Goal: Transaction & Acquisition: Download file/media

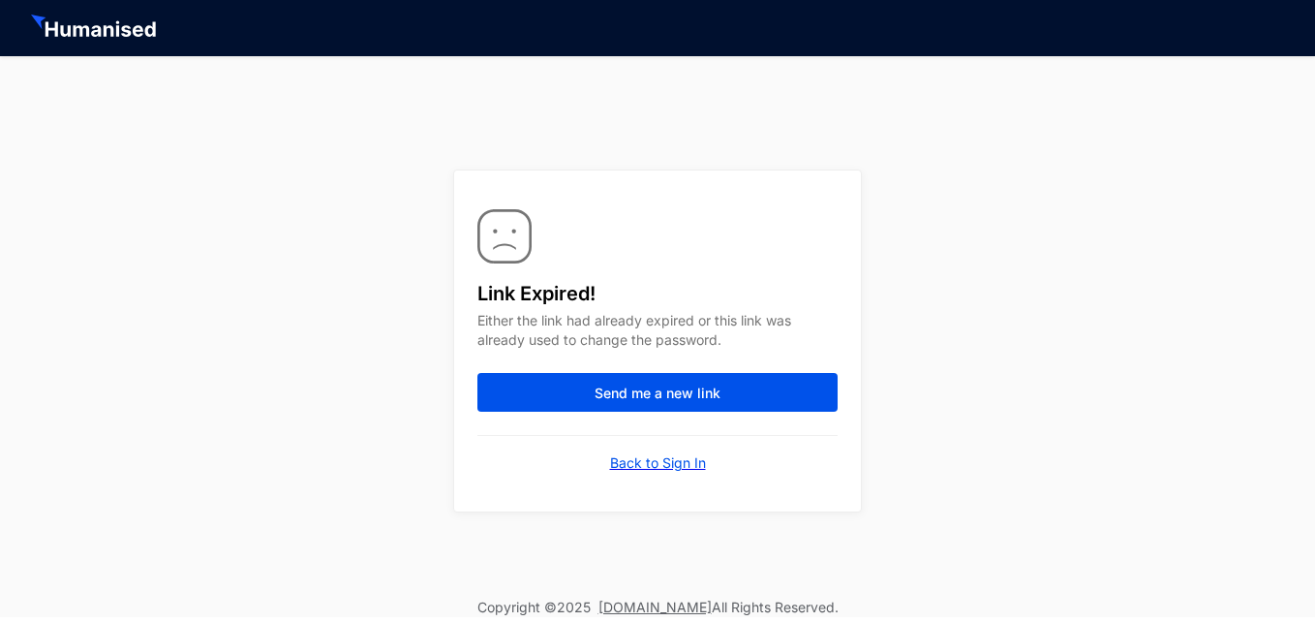
click at [654, 467] on p "Back to Sign In" at bounding box center [658, 462] width 96 height 19
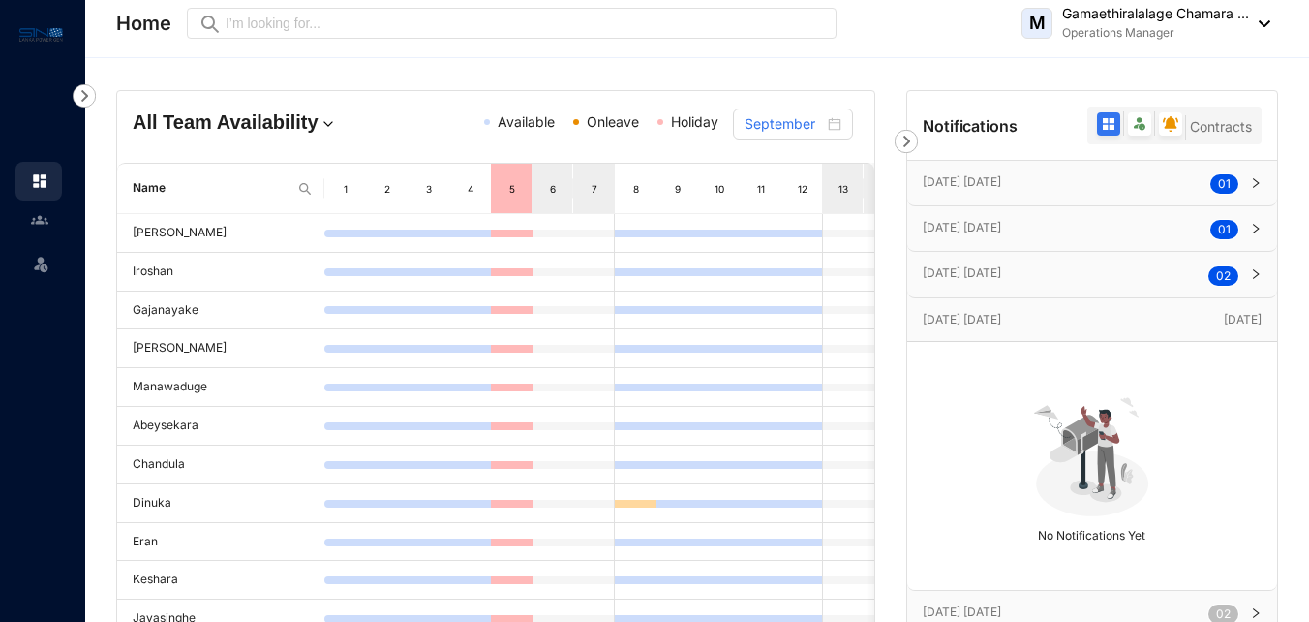
click at [1192, 22] on p "Gamaethiralalage Chamara ..." at bounding box center [1155, 13] width 187 height 19
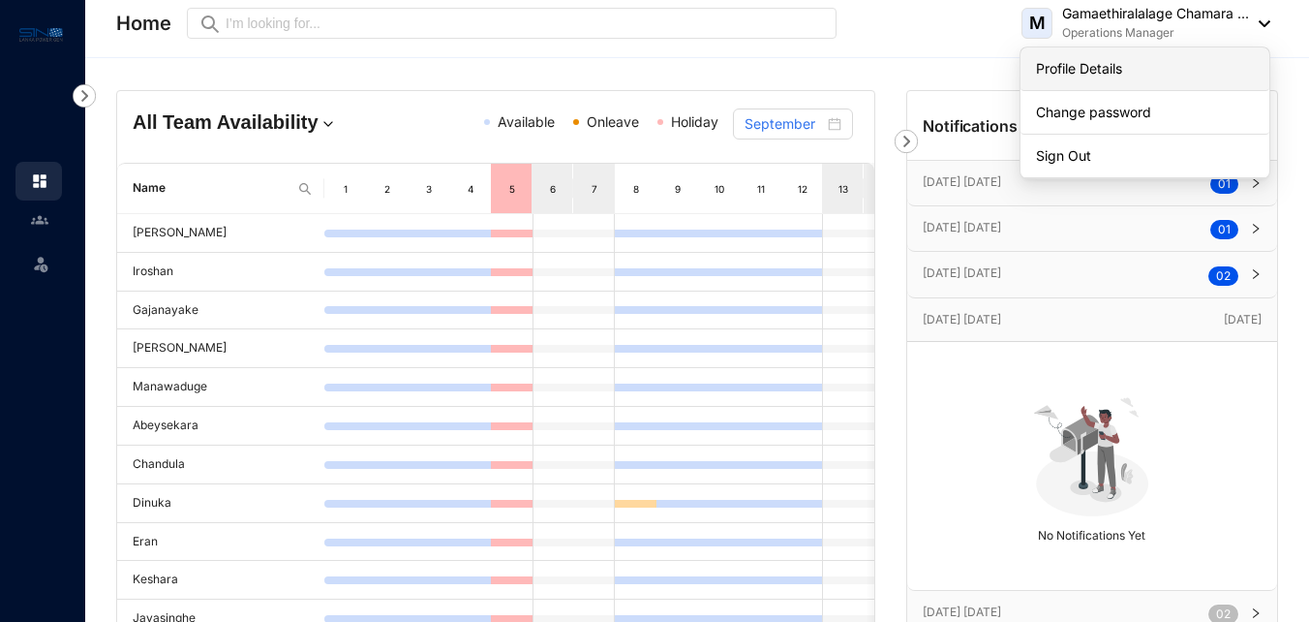
click at [1090, 60] on link "Profile Details" at bounding box center [1145, 68] width 218 height 19
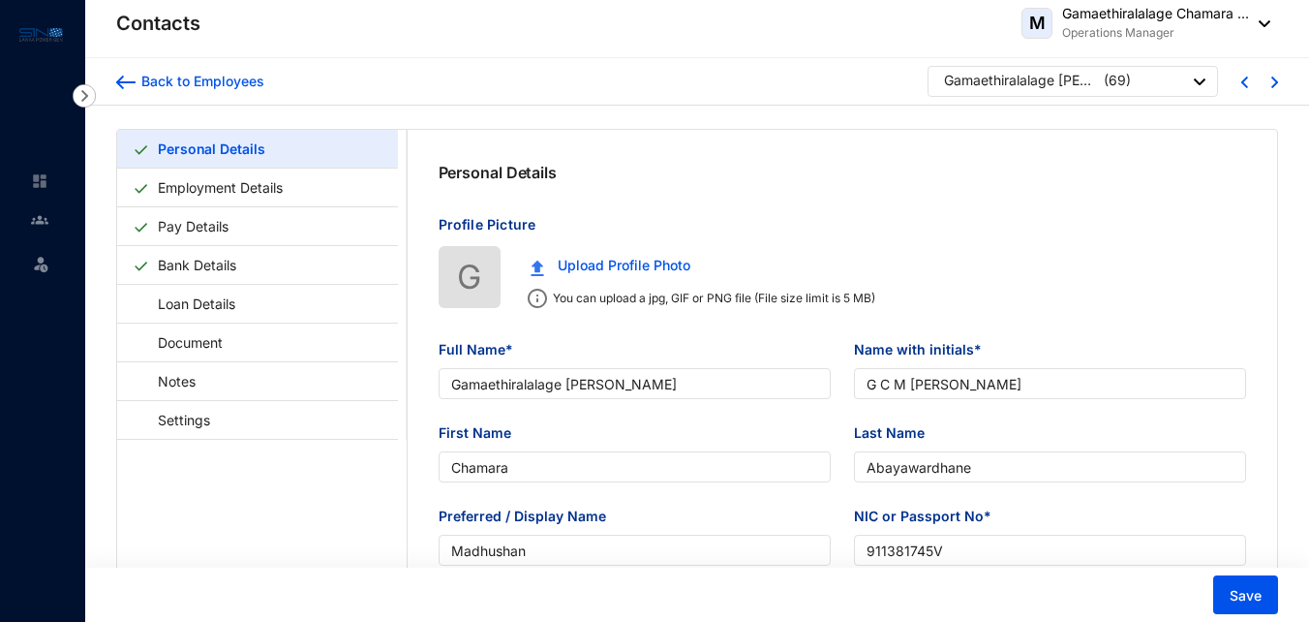
type input "Gamaethiralalage [PERSON_NAME]"
type input "G C M [PERSON_NAME]"
type input "Chamara"
type input "Abayawardhane"
type input "Madhushan"
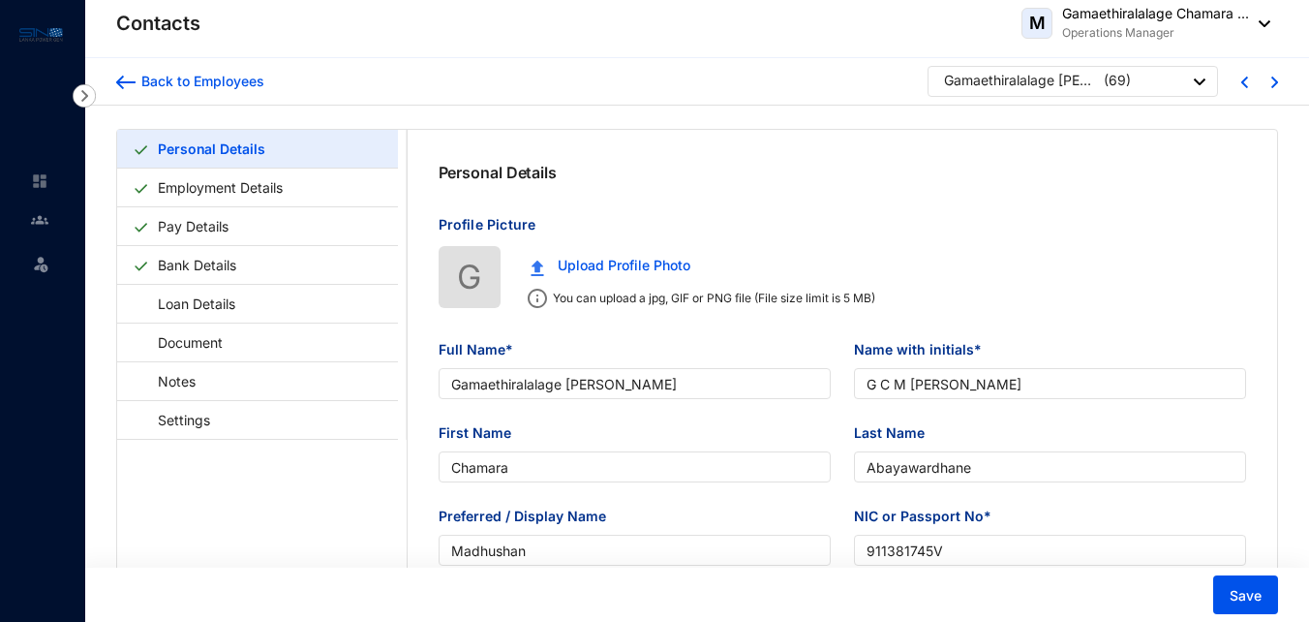
type input "911381745V"
type input "Sri Lankan"
type input "0763640251"
type input "[STREET_ADDRESS]"
checkbox input "true"
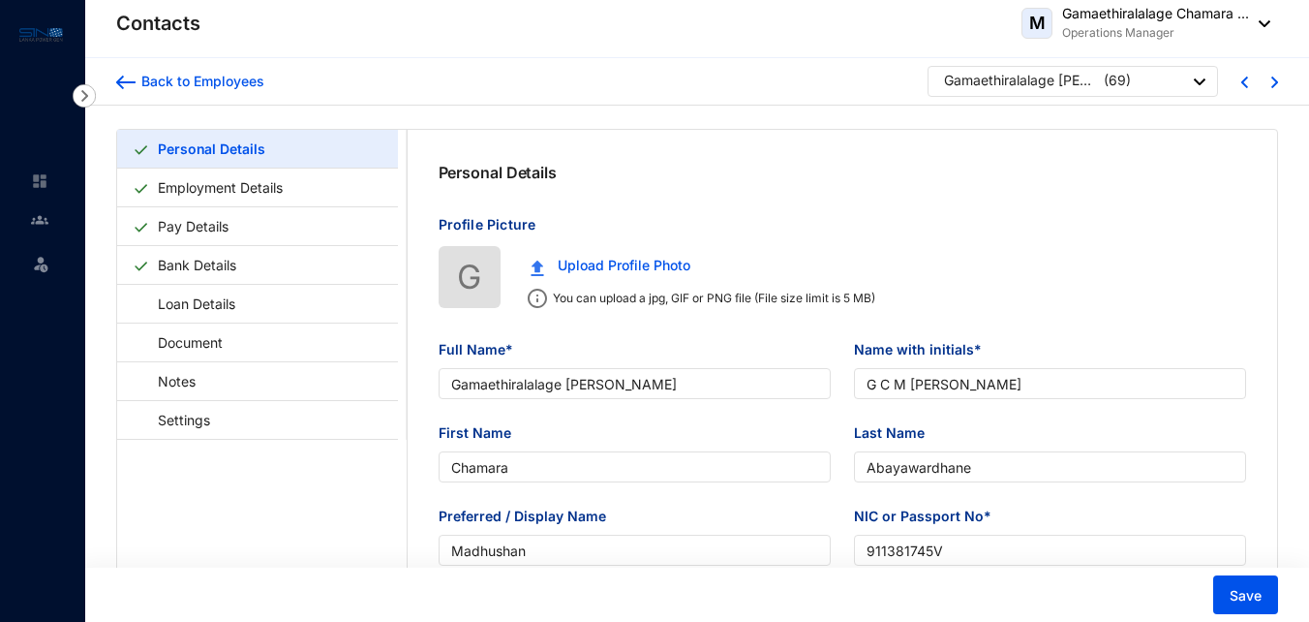
type input "G N [PERSON_NAME]"
type input "Sister"
type input "0717811314"
type input "[DATE]"
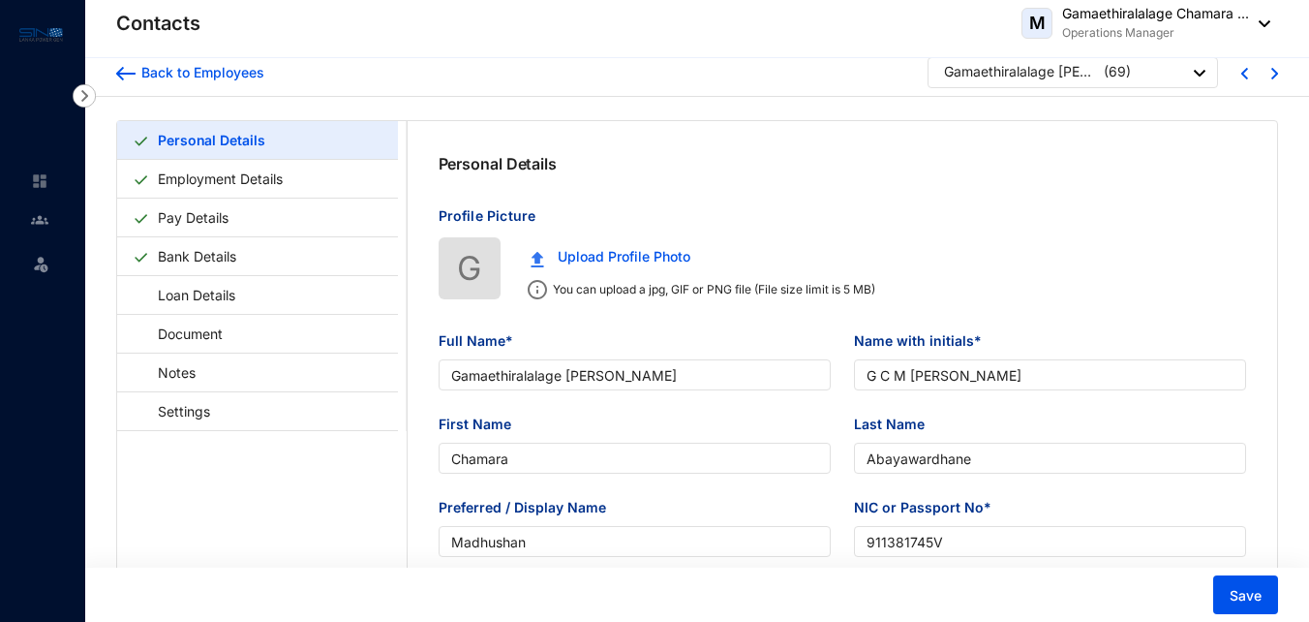
scroll to position [10, 0]
click at [236, 214] on link "Pay Details" at bounding box center [193, 217] width 86 height 40
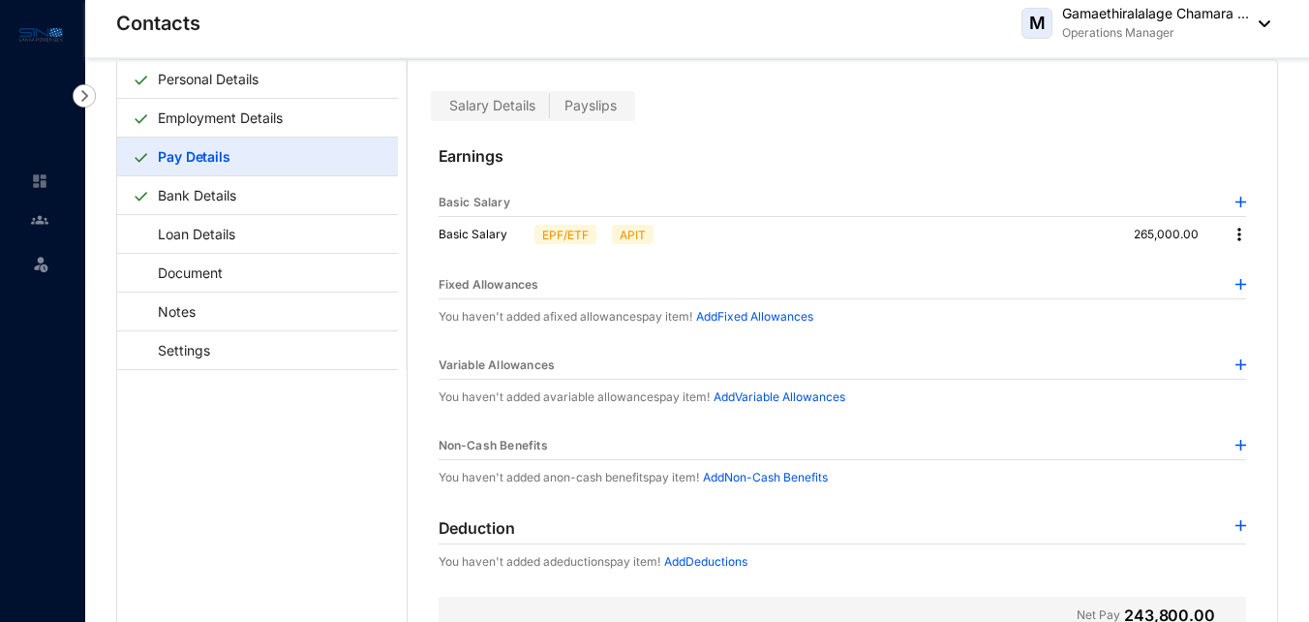
scroll to position [69, 0]
click at [589, 100] on span "Payslips" at bounding box center [590, 106] width 52 height 16
click at [550, 111] on input "Payslips" at bounding box center [550, 111] width 0 height 0
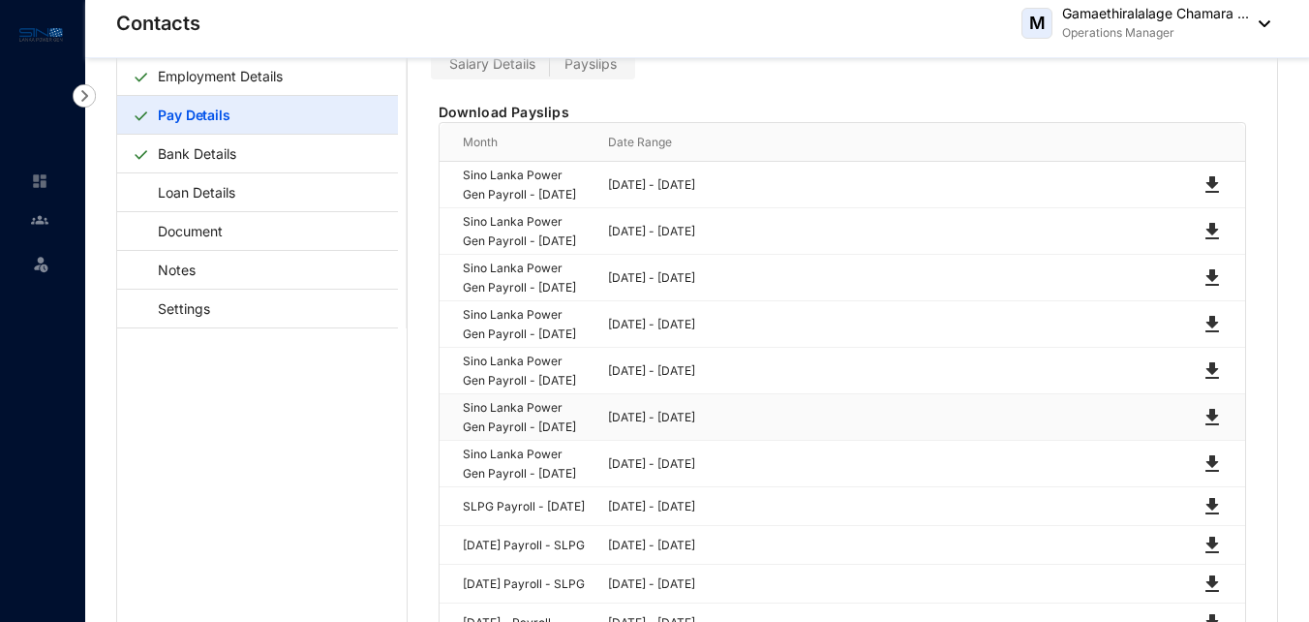
scroll to position [110, 0]
click at [1209, 193] on img at bounding box center [1211, 185] width 23 height 23
click at [1207, 244] on img at bounding box center [1211, 232] width 23 height 23
click at [1208, 290] on img at bounding box center [1211, 278] width 23 height 23
